Goal: Check status: Check status

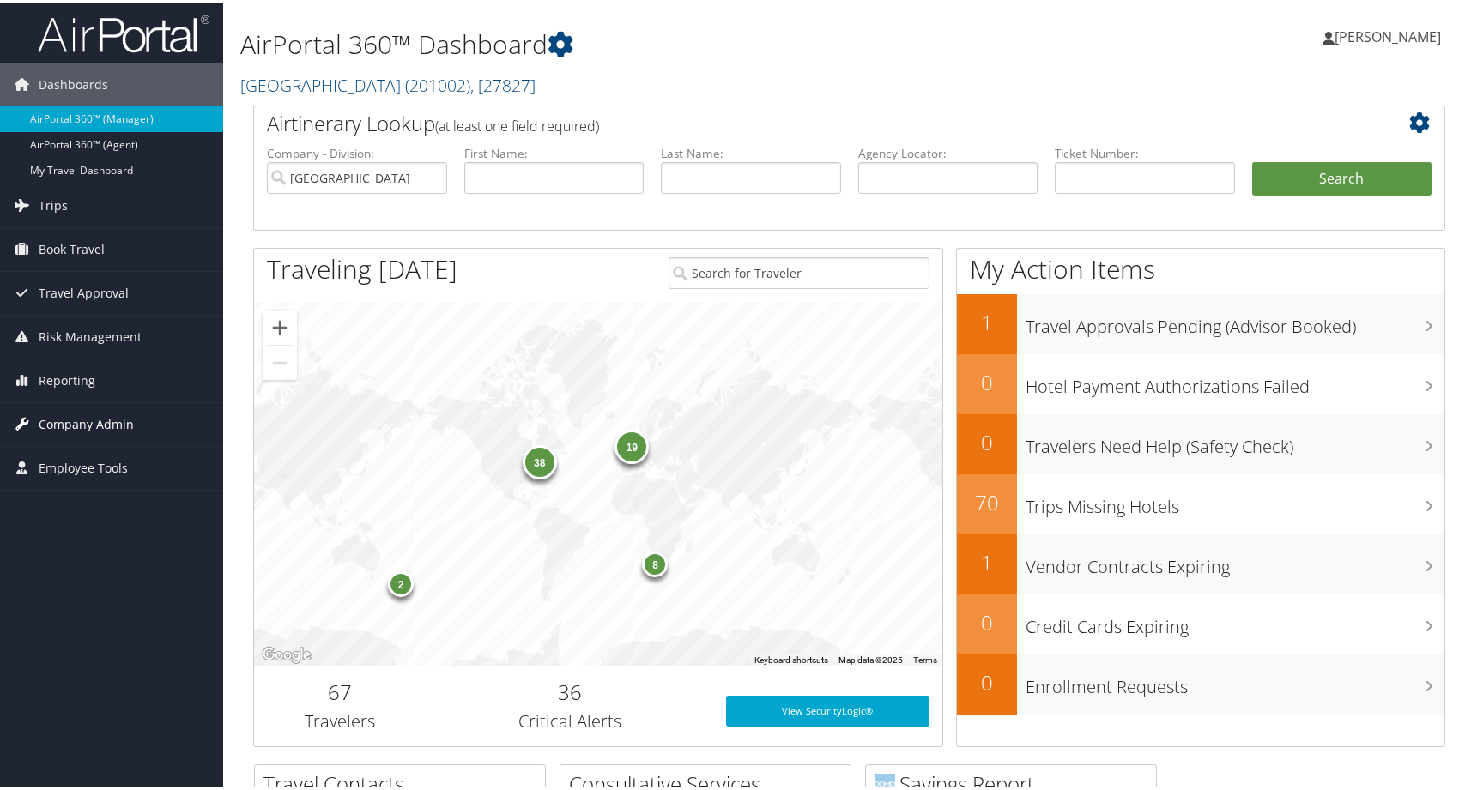
click at [70, 426] on span "Company Admin" at bounding box center [86, 422] width 95 height 43
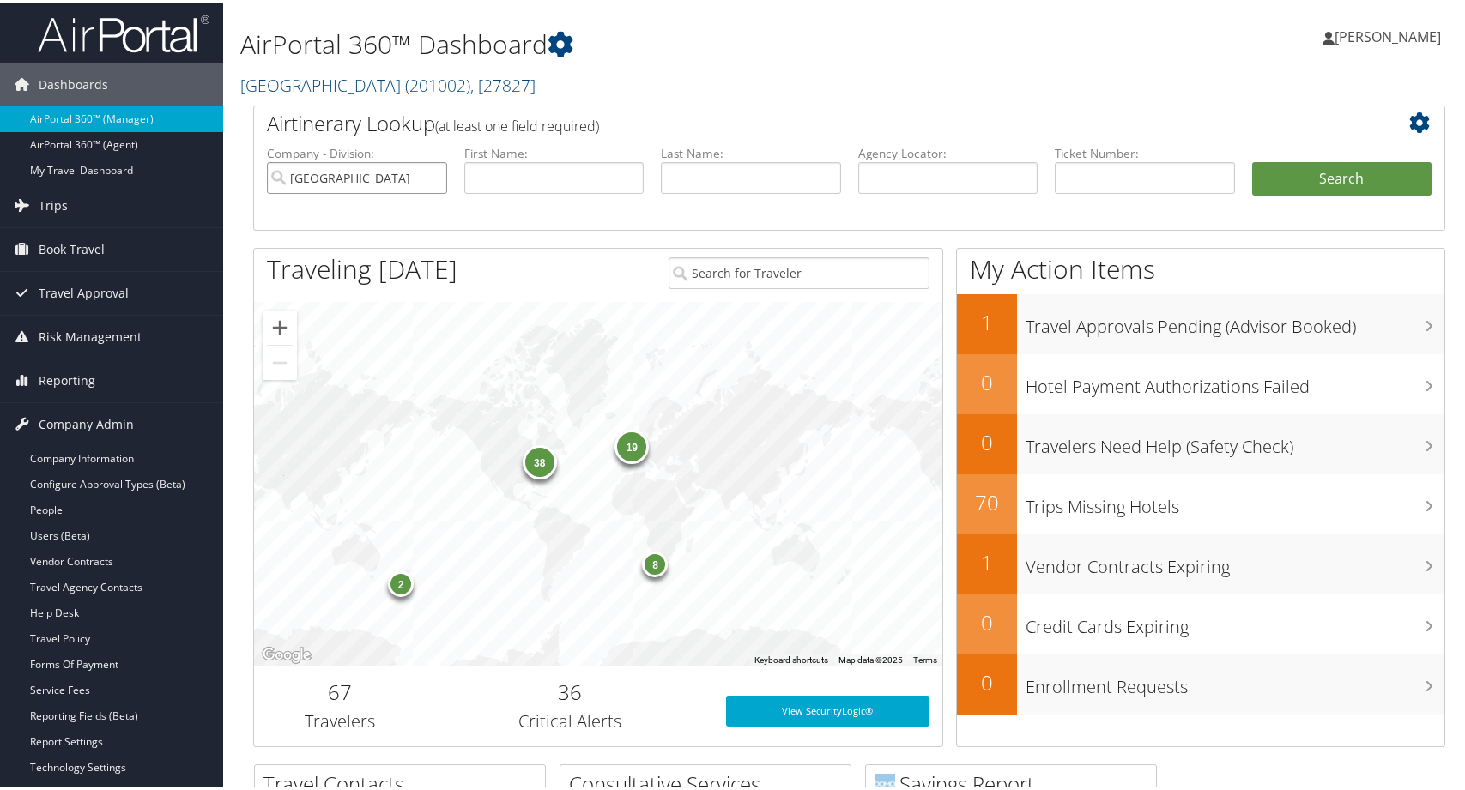
click at [419, 191] on input "Colgate University" at bounding box center [357, 176] width 180 height 32
click at [955, 191] on input "text" at bounding box center [948, 176] width 180 height 32
paste input "D81M3H"
type input "D81M3H"
click at [1243, 228] on li "Search" at bounding box center [1341, 194] width 197 height 69
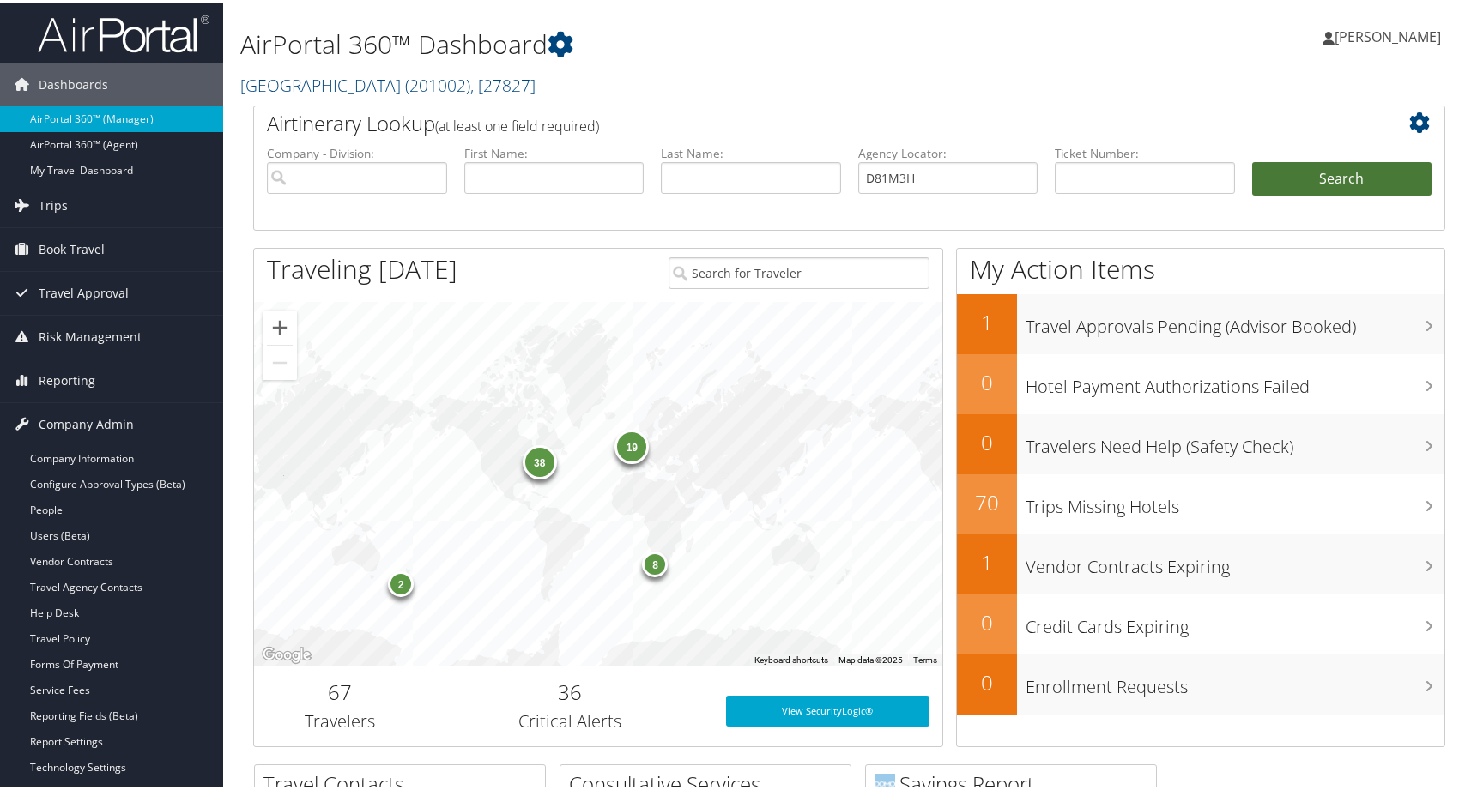
click at [1278, 194] on button "Search" at bounding box center [1342, 177] width 180 height 34
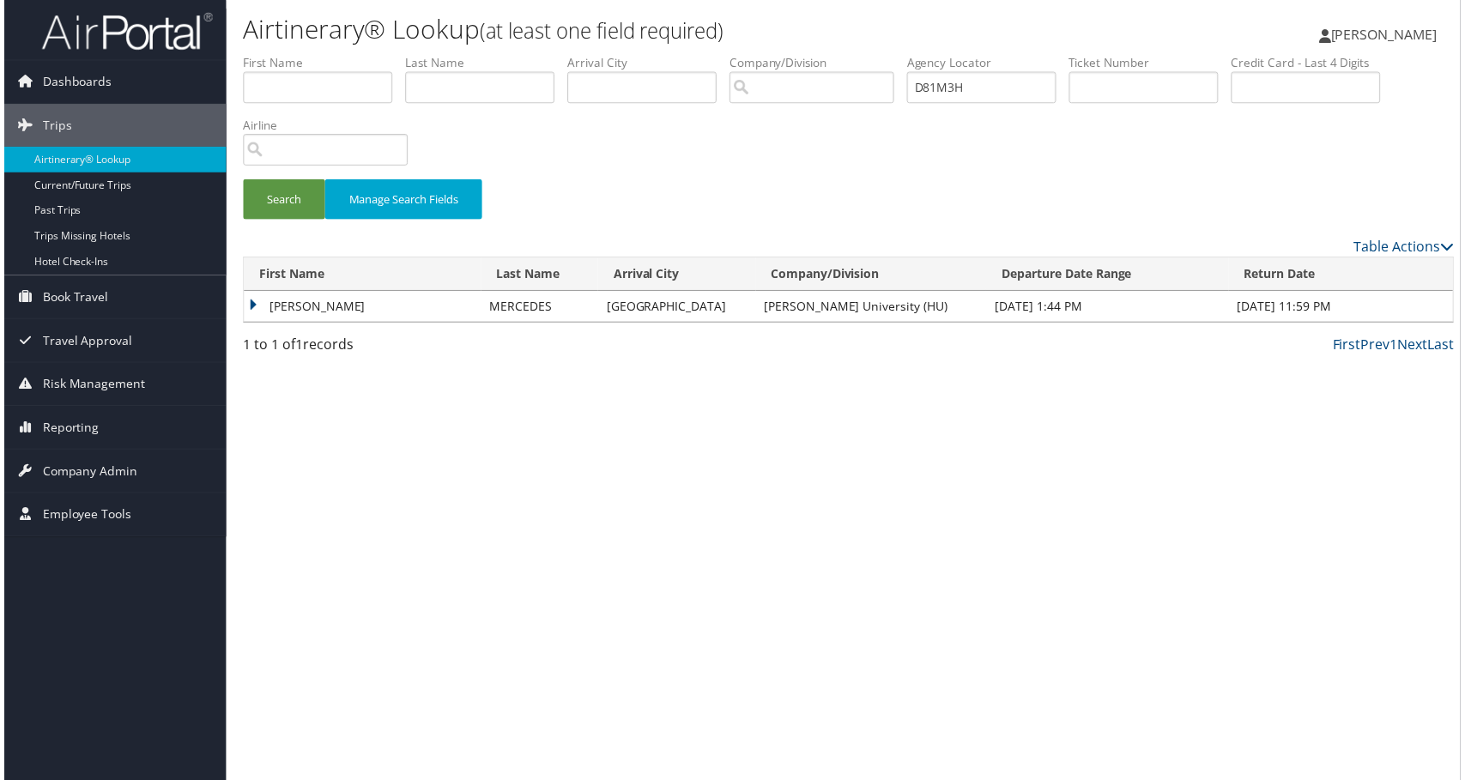
click at [287, 323] on td "[PERSON_NAME]" at bounding box center [360, 308] width 239 height 31
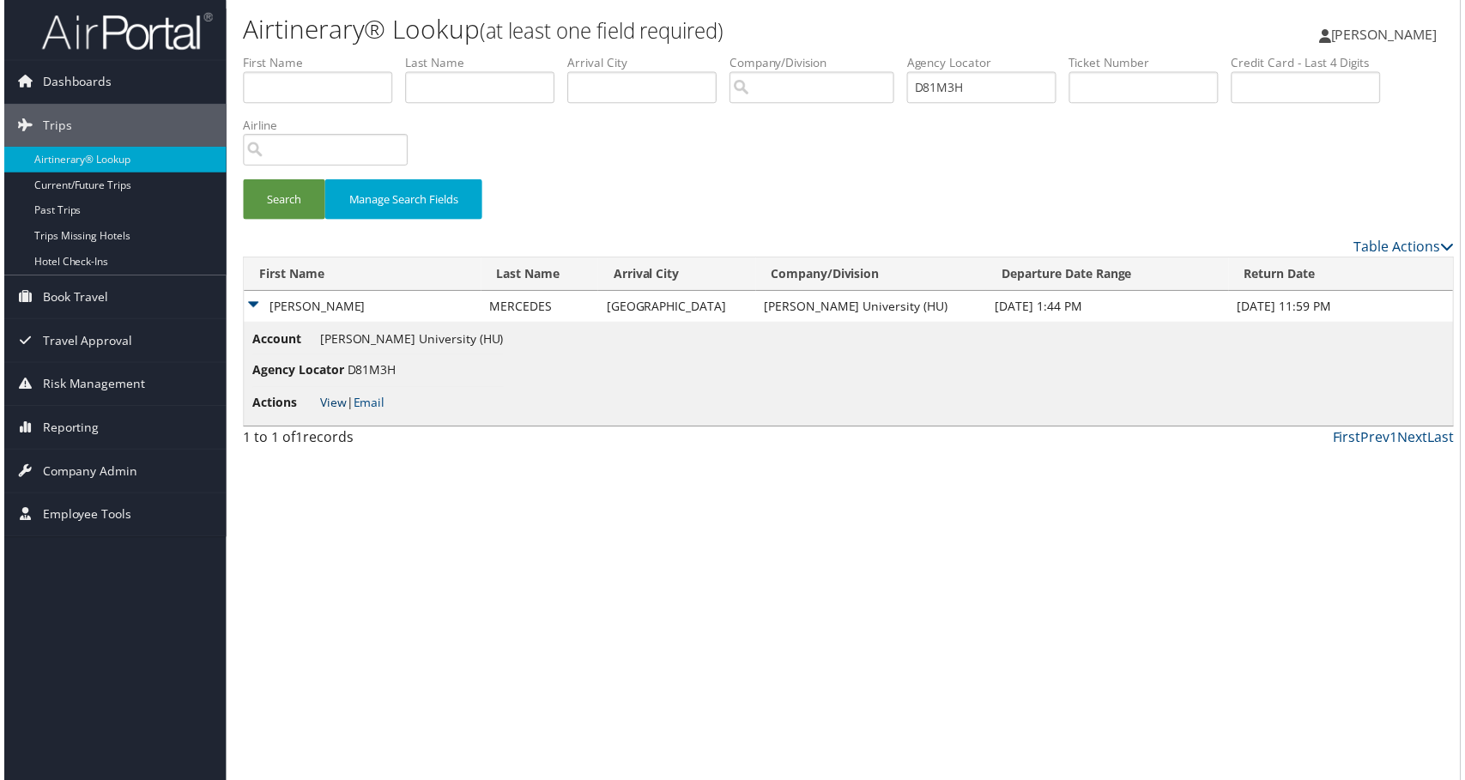
click at [344, 413] on link "View" at bounding box center [330, 404] width 27 height 16
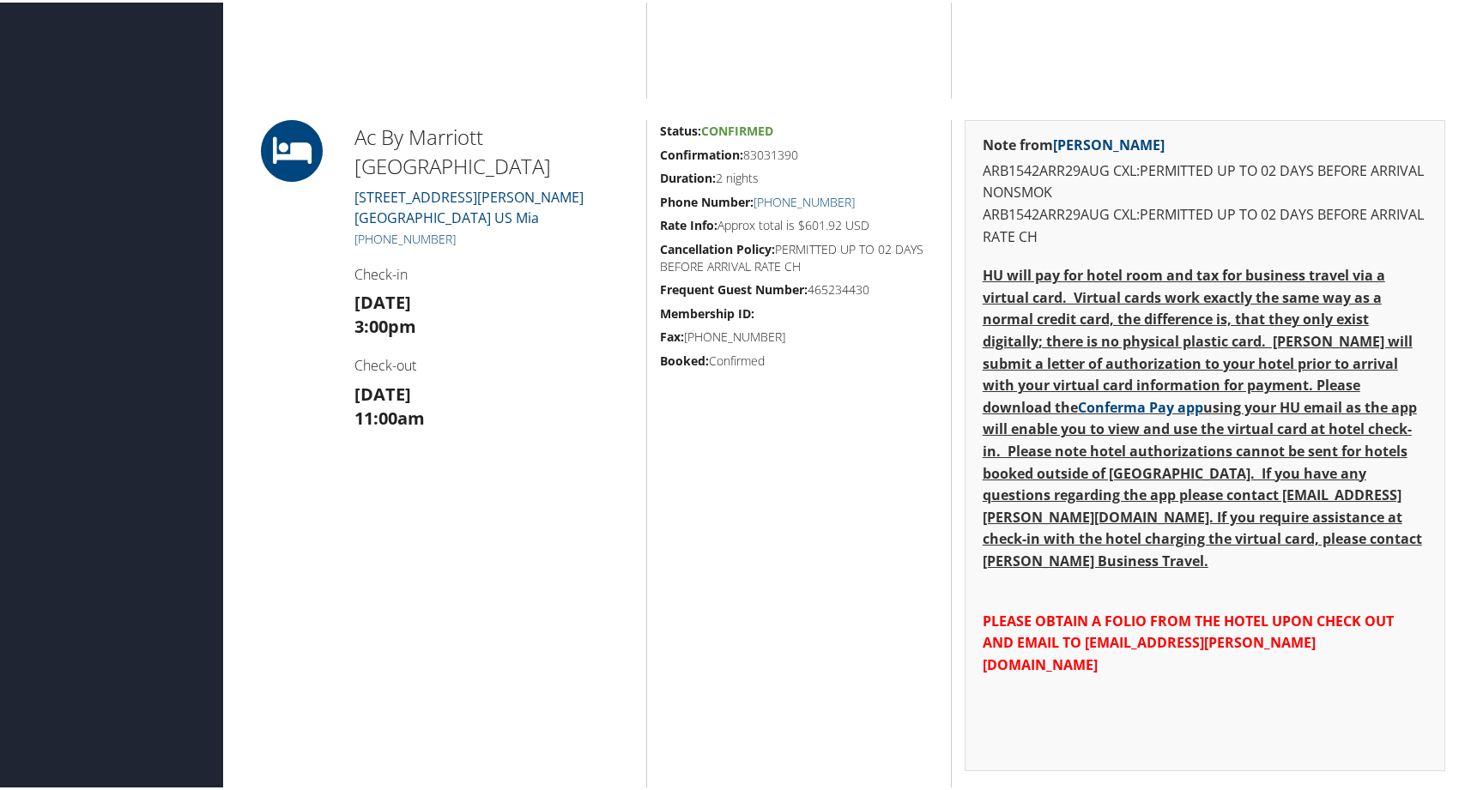
scroll to position [1802, 0]
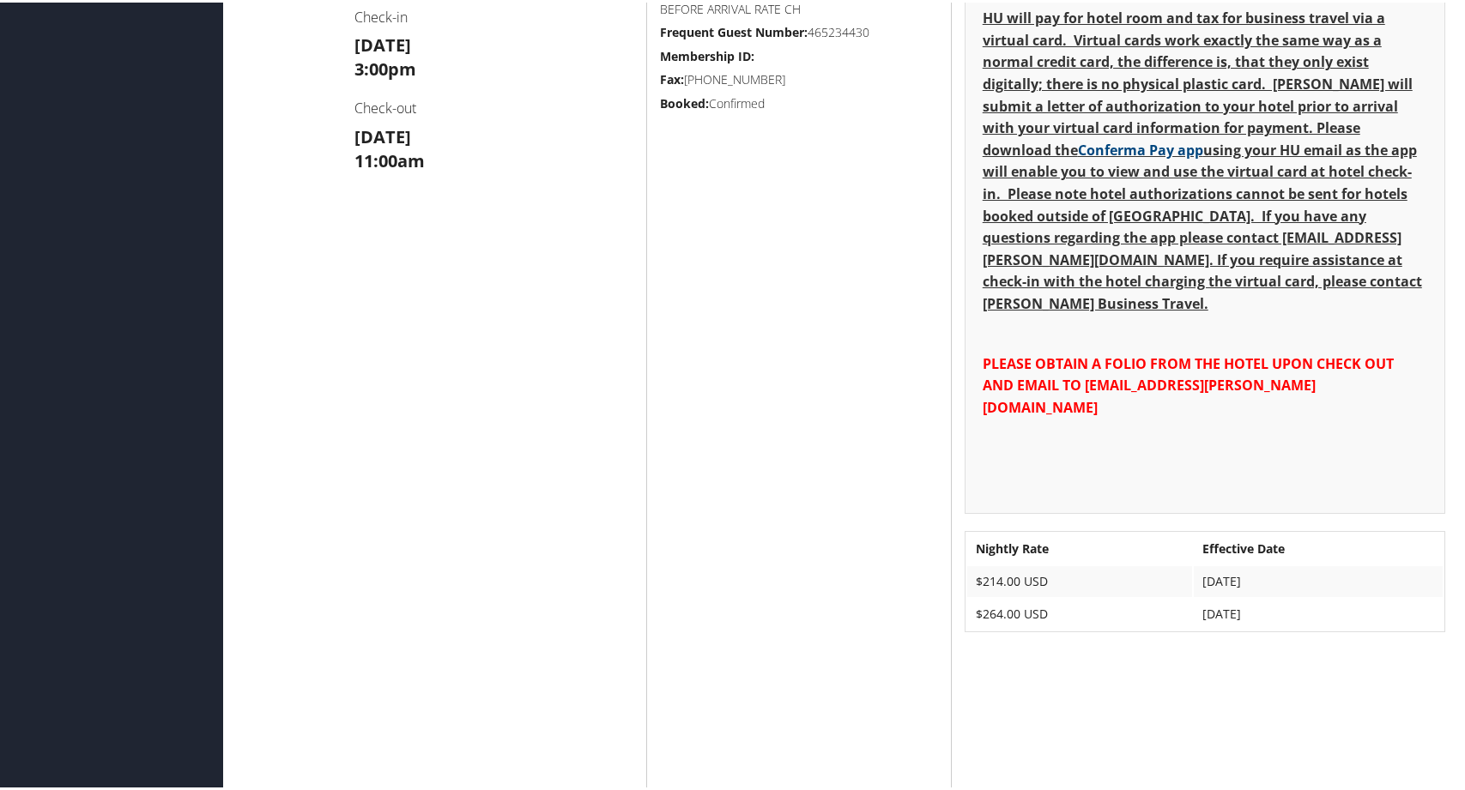
click at [624, 349] on div "Ac By Marriott Miami Beach 2912 COLLINS AVE Miami Beach FL 33140 US Mia +1 (786…" at bounding box center [493, 595] width 305 height 1471
click at [625, 438] on div "Ac By Marriott Miami Beach 2912 COLLINS AVE Miami Beach FL 33140 US Mia +1 (786…" at bounding box center [493, 595] width 305 height 1471
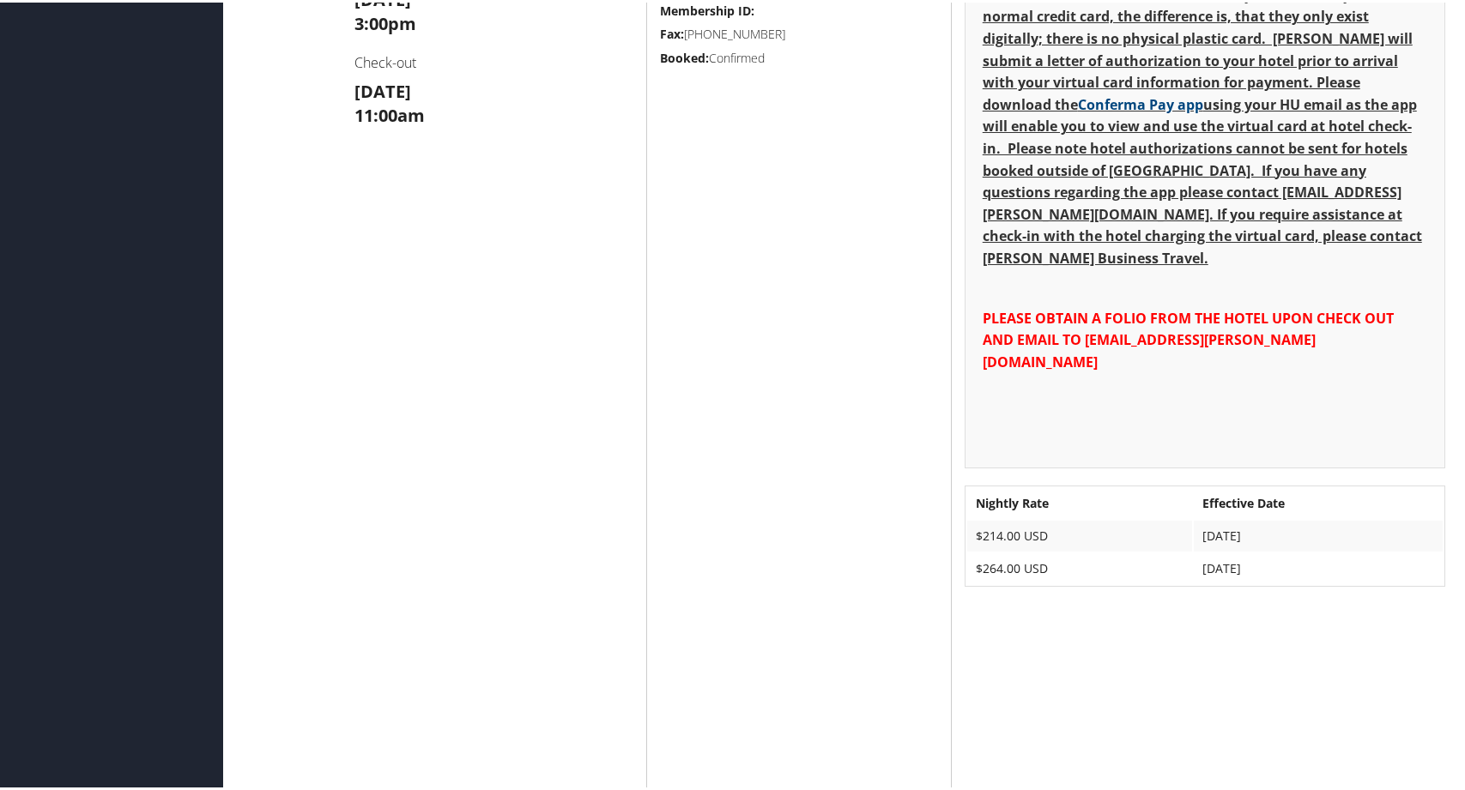
scroll to position [1888, 0]
